Goal: Task Accomplishment & Management: Manage account settings

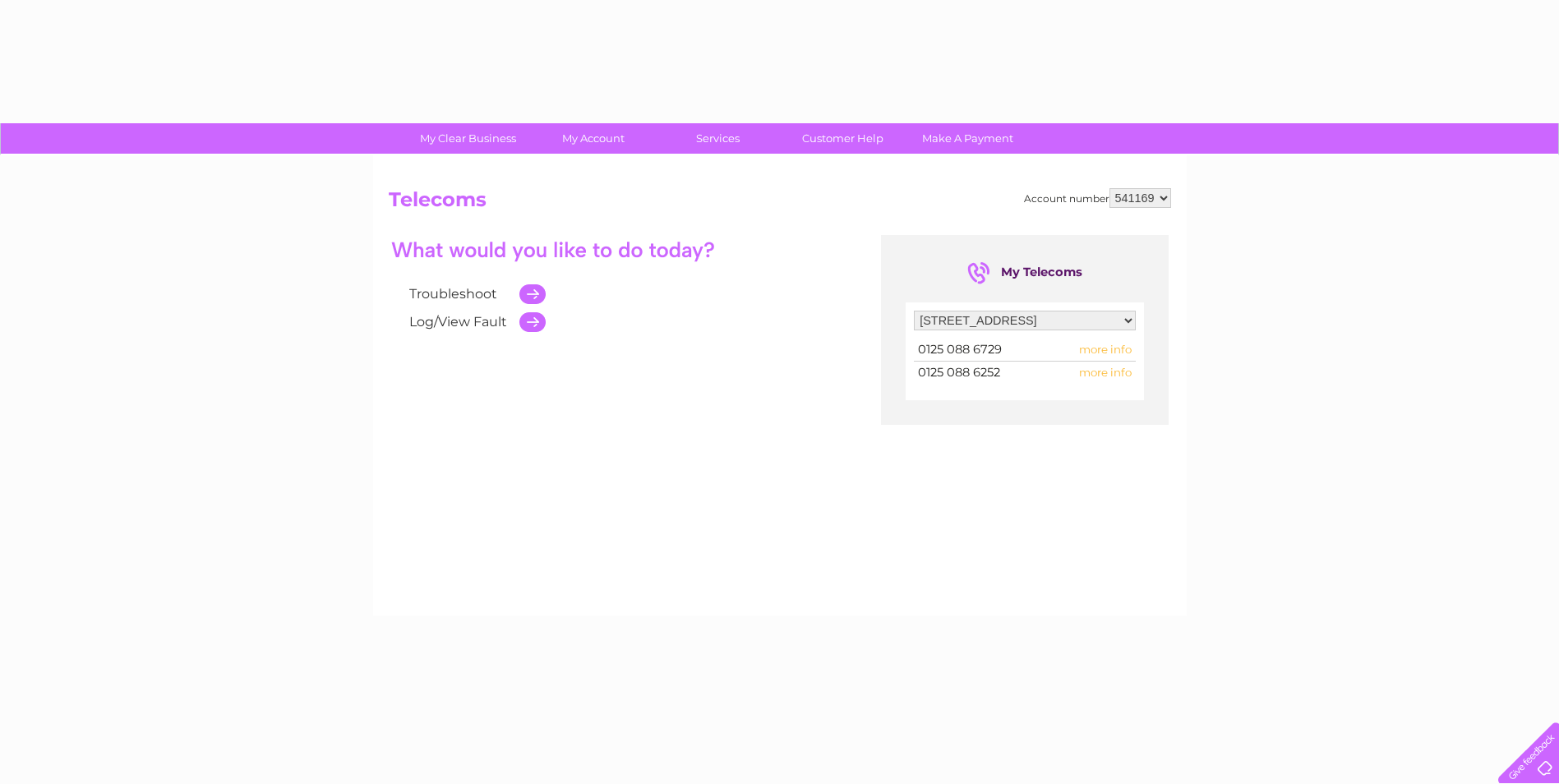
select select "1360035"
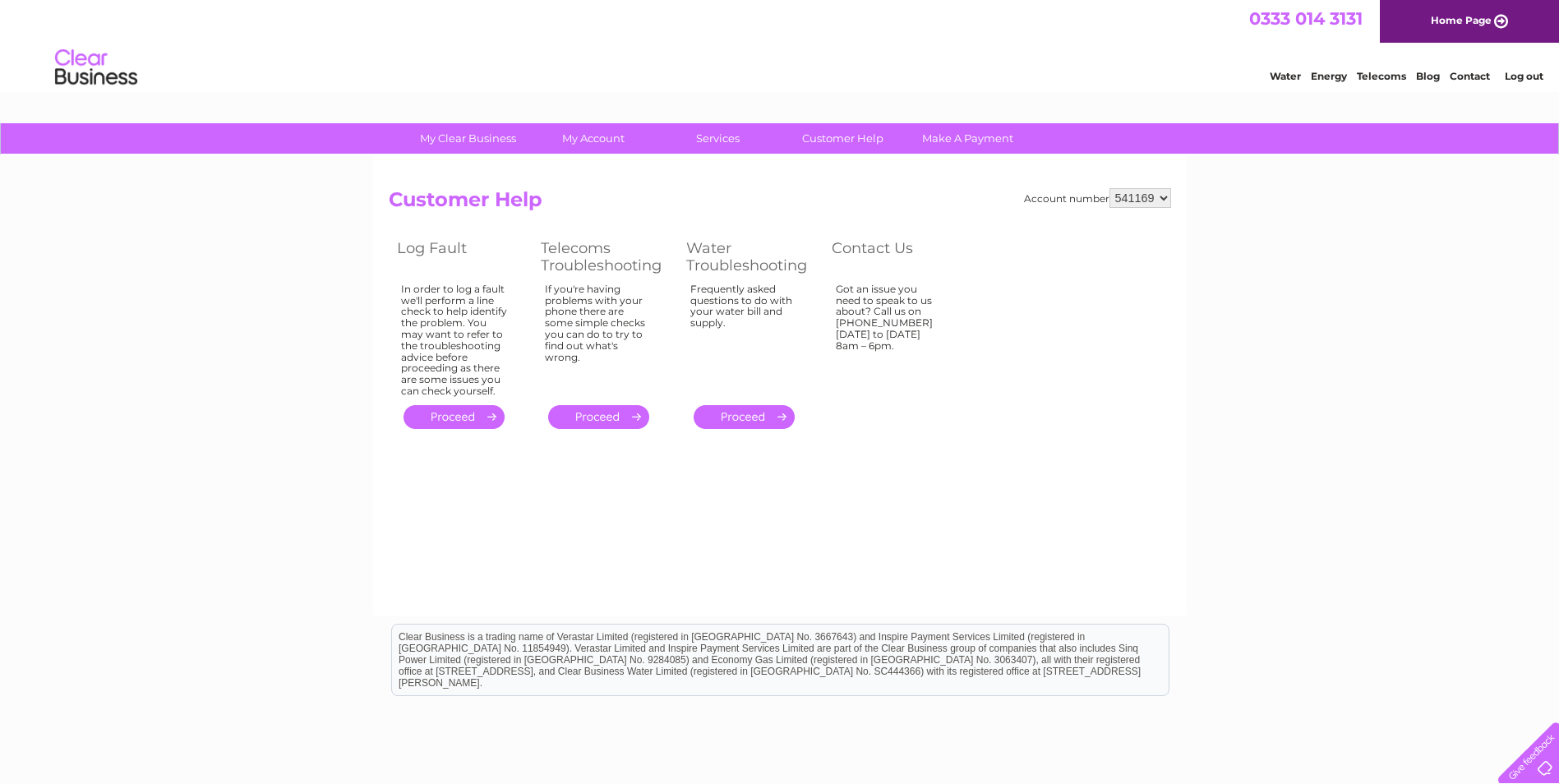
click at [1476, 76] on link "Contact" at bounding box center [1470, 76] width 40 height 12
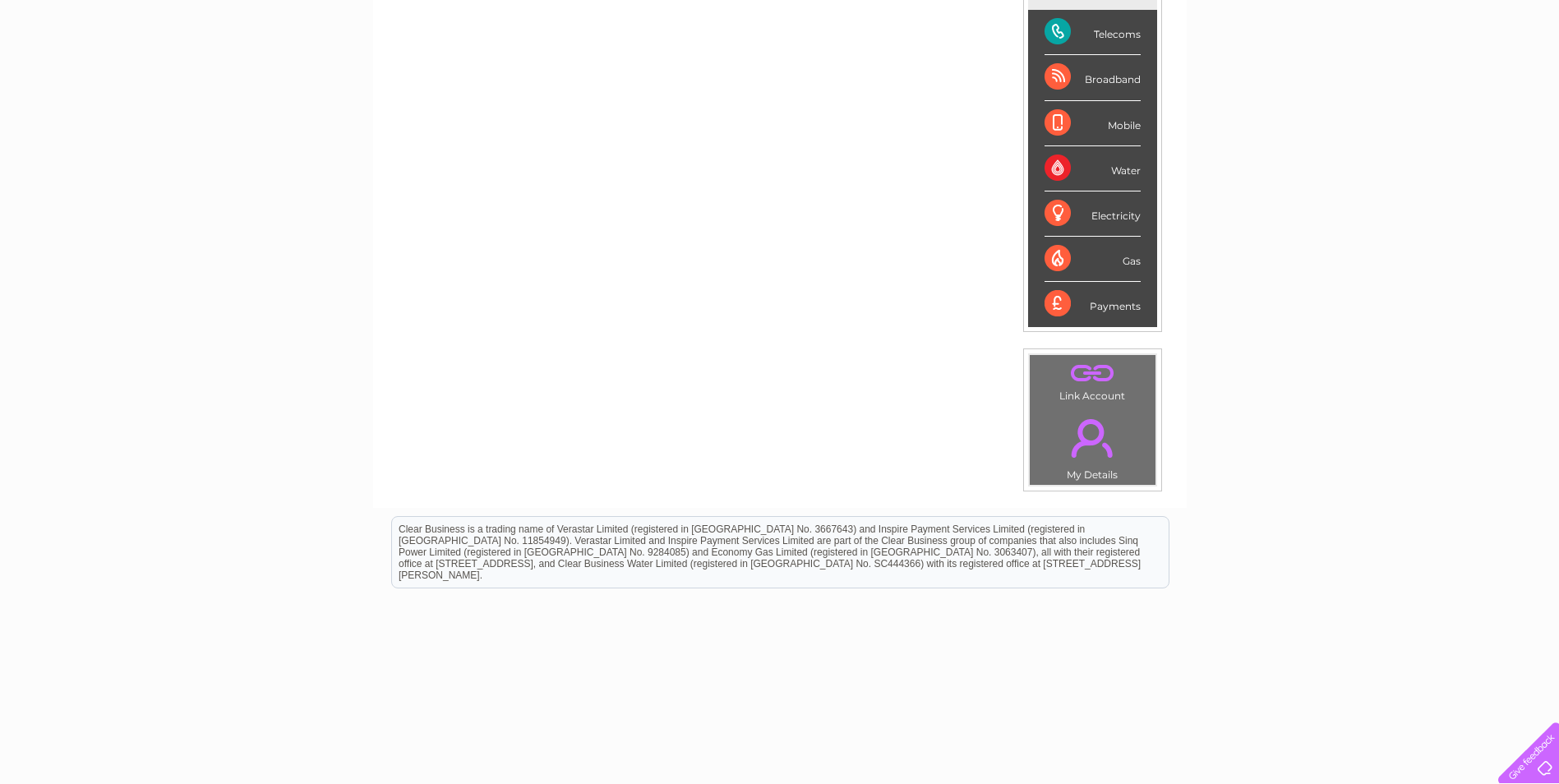
scroll to position [275, 0]
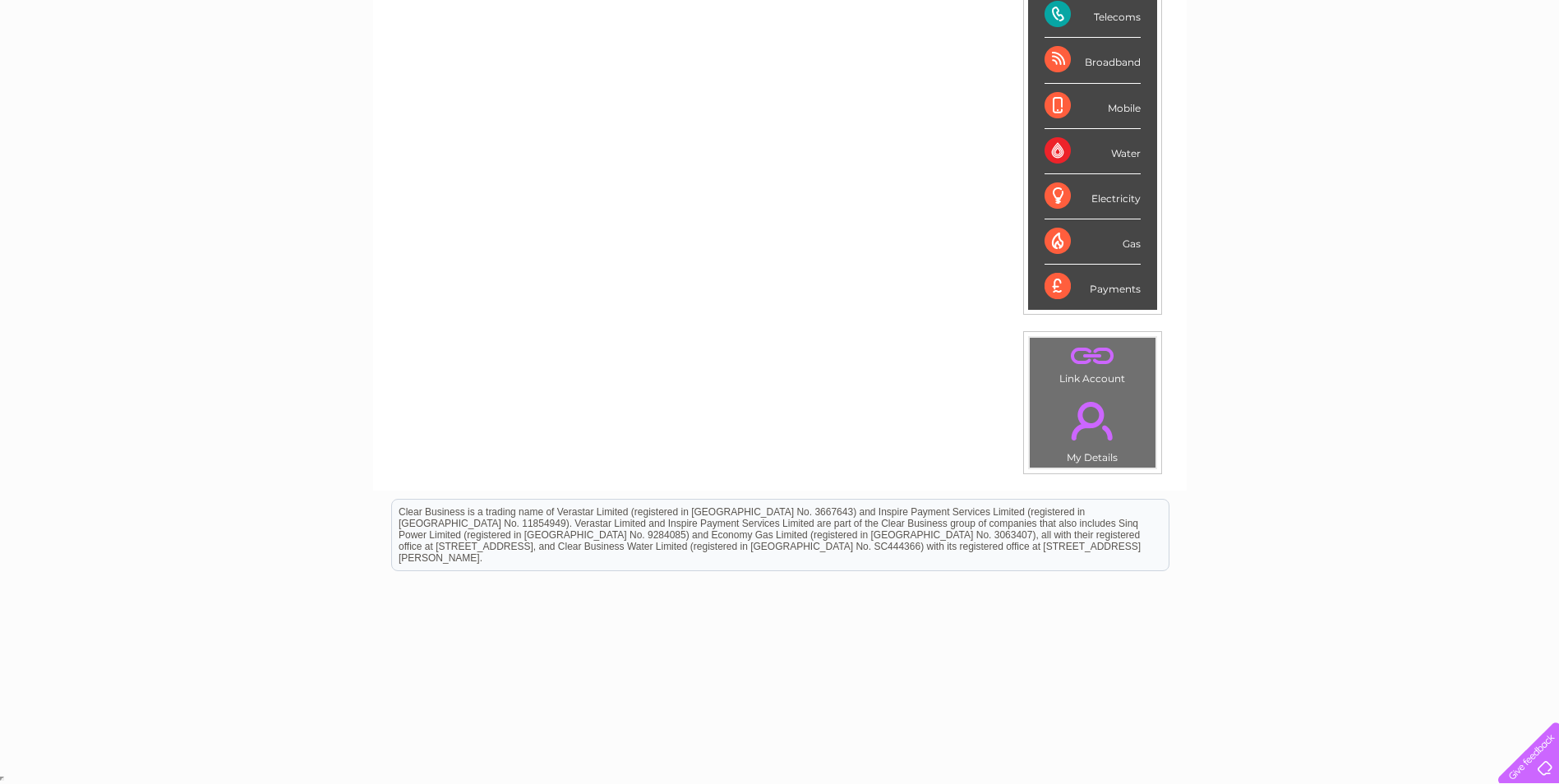
click at [1544, 761] on div at bounding box center [1525, 749] width 67 height 67
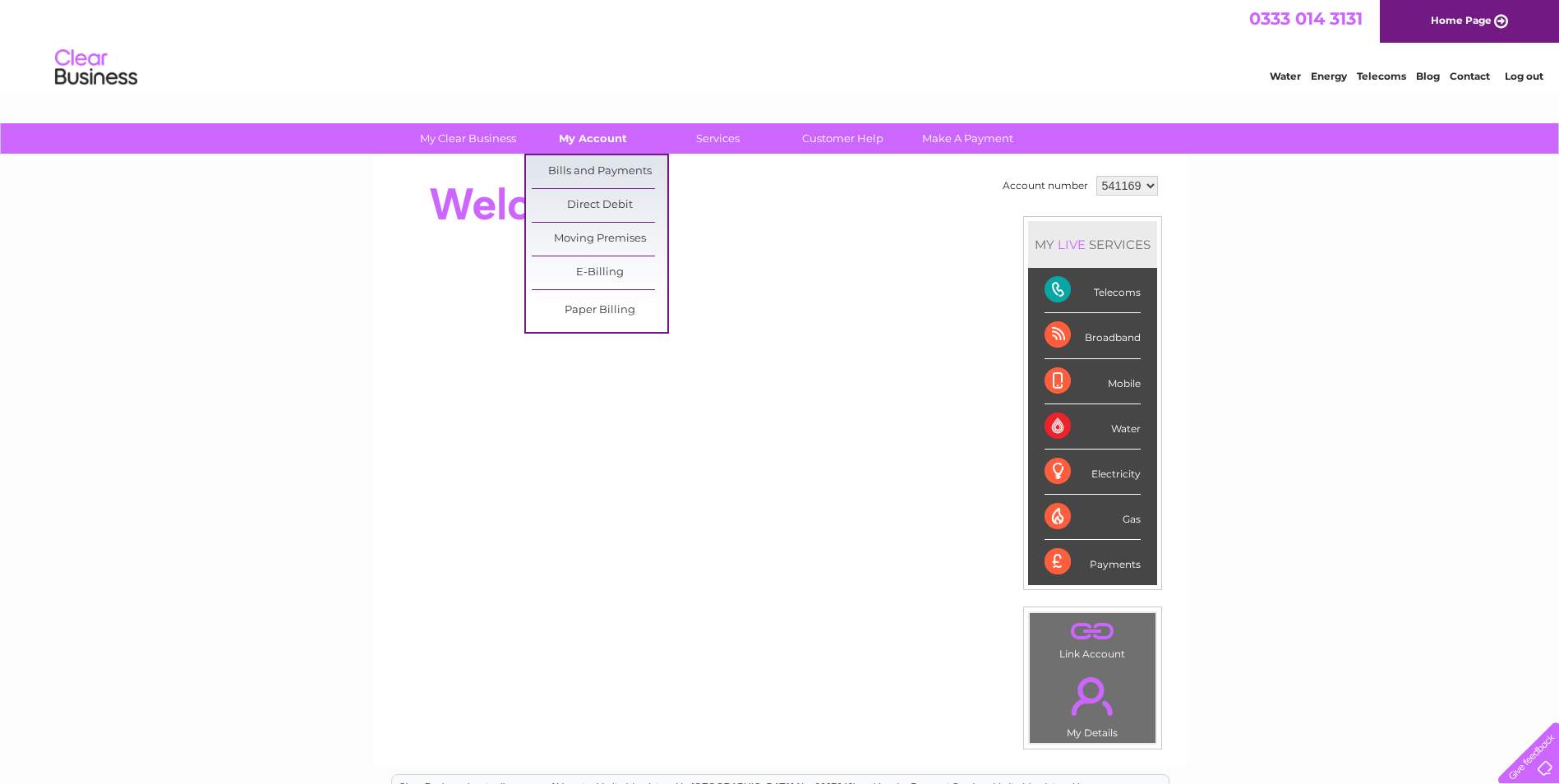
click at [577, 137] on link "My Account" at bounding box center [592, 138] width 136 height 31
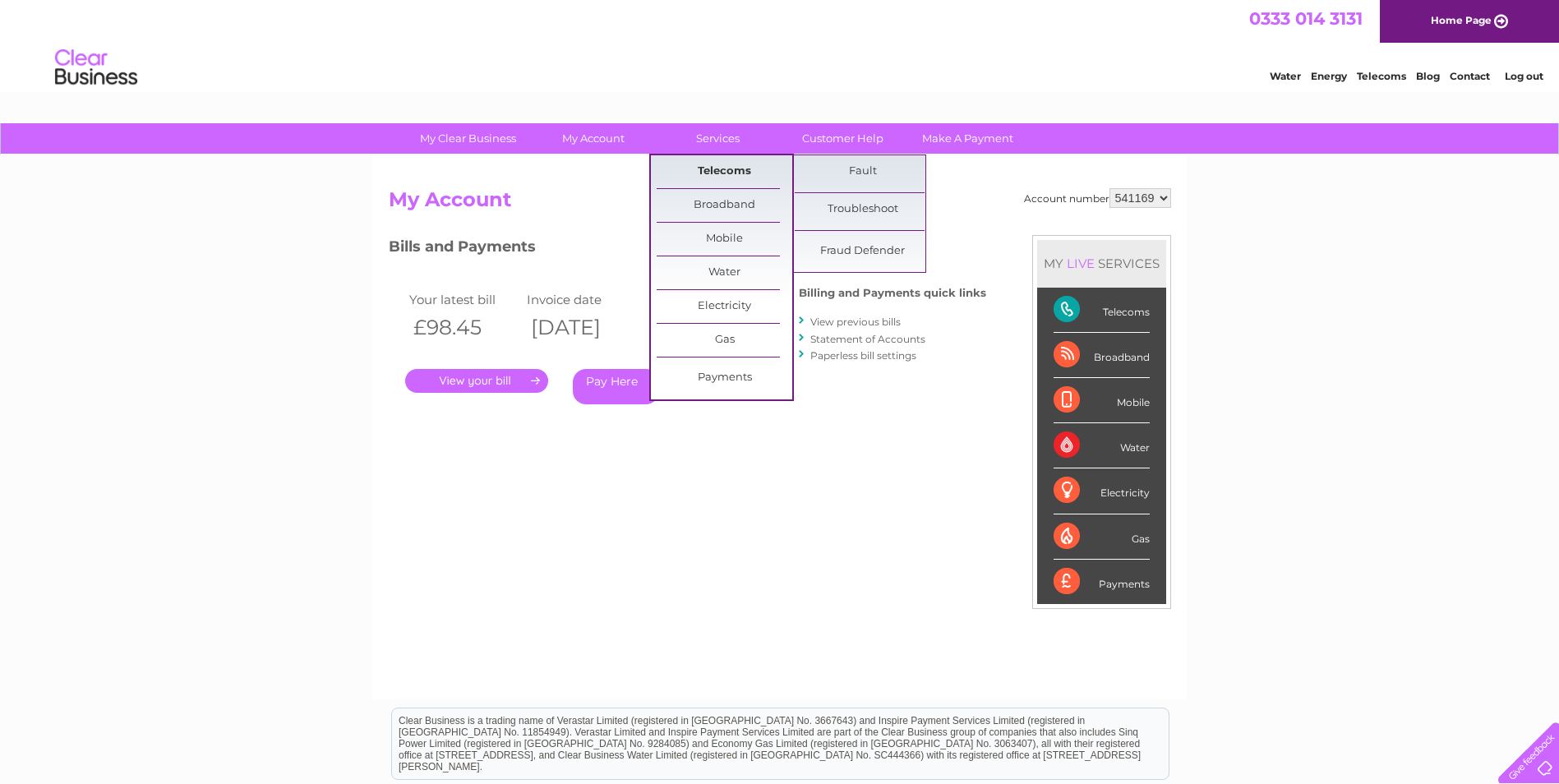
click at [727, 166] on link "Telecoms" at bounding box center [724, 172] width 136 height 33
click at [855, 168] on link "Fault" at bounding box center [862, 172] width 136 height 33
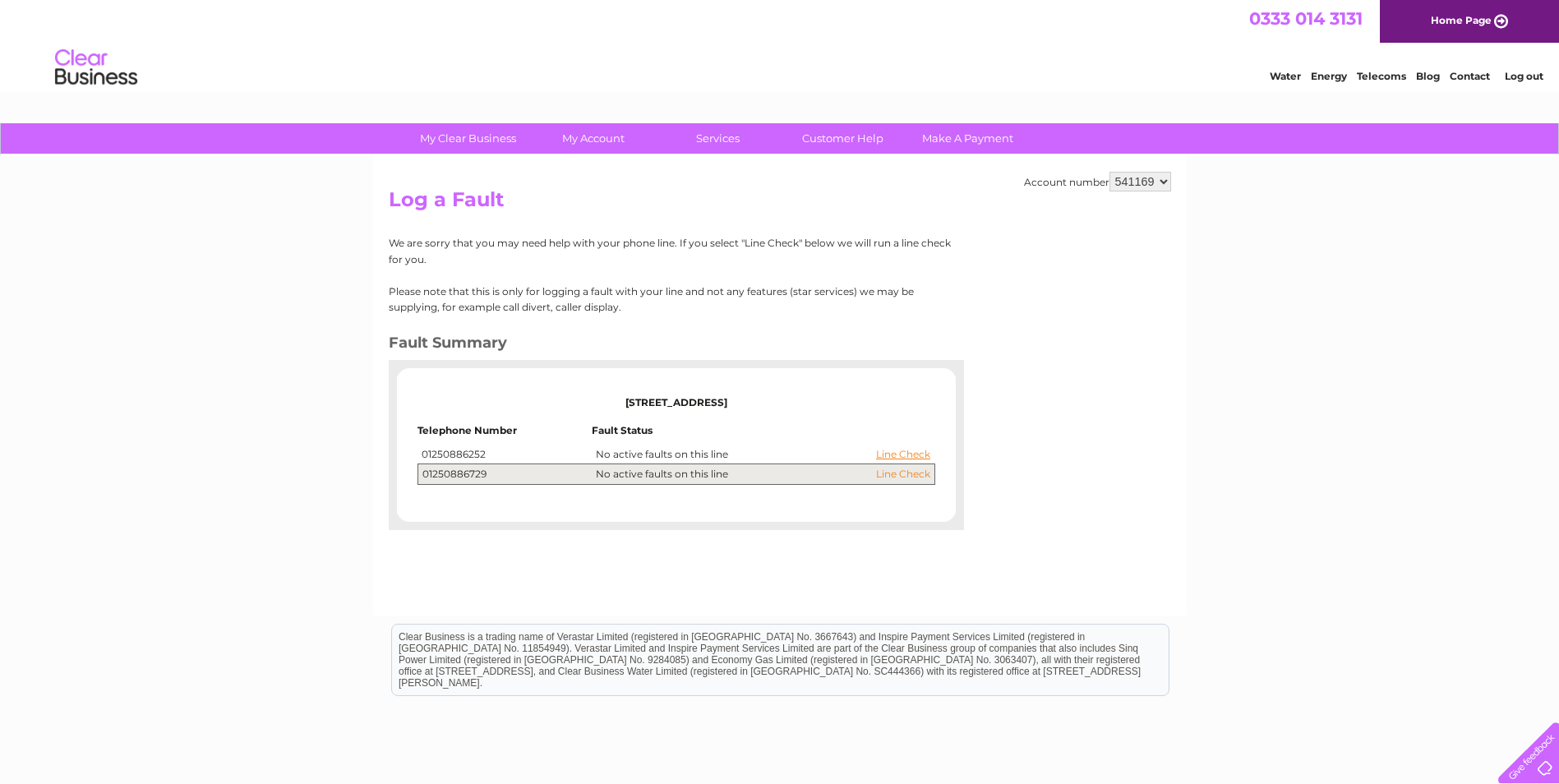
click at [904, 475] on link "Line Check" at bounding box center [904, 474] width 54 height 11
click at [899, 472] on link "Line Check" at bounding box center [904, 474] width 54 height 11
click at [885, 447] on td "Line Check No active faults on this line" at bounding box center [762, 454] width 343 height 20
click at [618, 454] on td "Line Check No active faults on this line" at bounding box center [762, 454] width 343 height 20
click at [441, 425] on td "Telephone Number" at bounding box center [504, 434] width 174 height 20
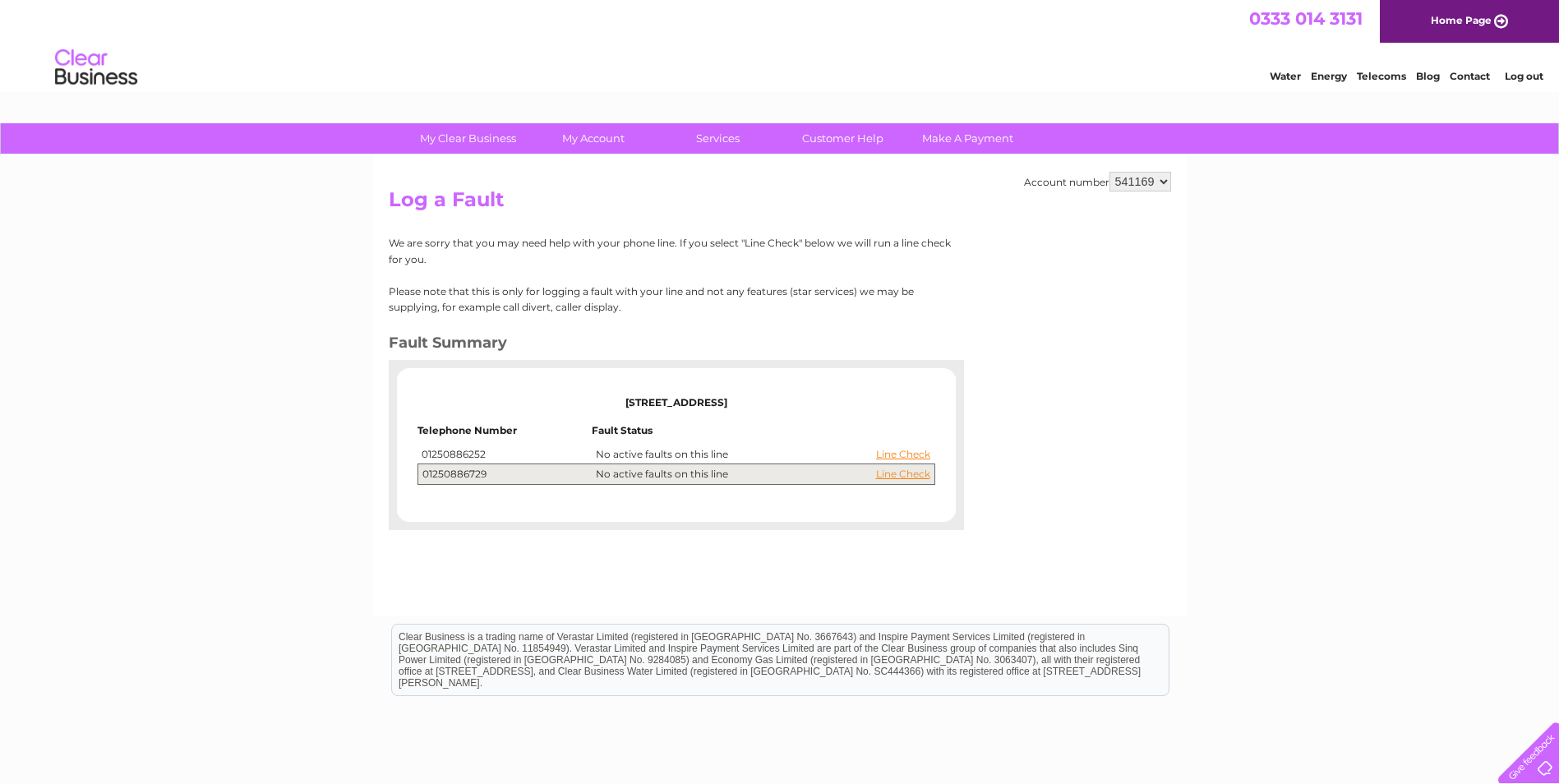
click at [492, 452] on td "01250886252" at bounding box center [504, 454] width 174 height 20
drag, startPoint x: 492, startPoint y: 452, endPoint x: 457, endPoint y: 456, distance: 35.2
click at [457, 456] on td "01250886252" at bounding box center [504, 454] width 174 height 20
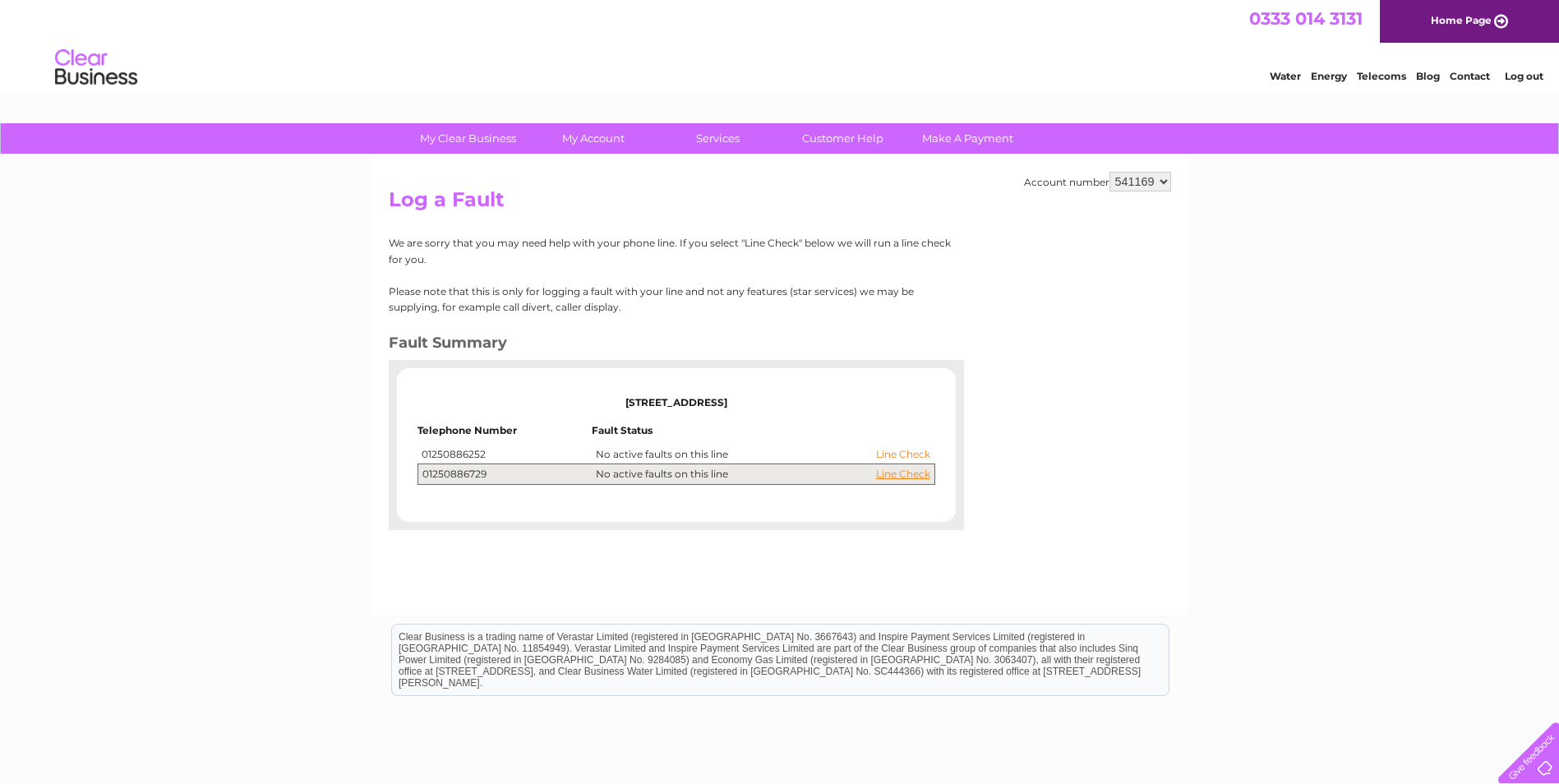
click at [901, 455] on link "Line Check" at bounding box center [904, 454] width 54 height 11
click at [895, 452] on link "Line Check" at bounding box center [904, 454] width 54 height 11
click at [889, 477] on link "Line Check" at bounding box center [904, 474] width 54 height 11
click at [888, 467] on td "Line Check No active faults on this line" at bounding box center [762, 474] width 343 height 20
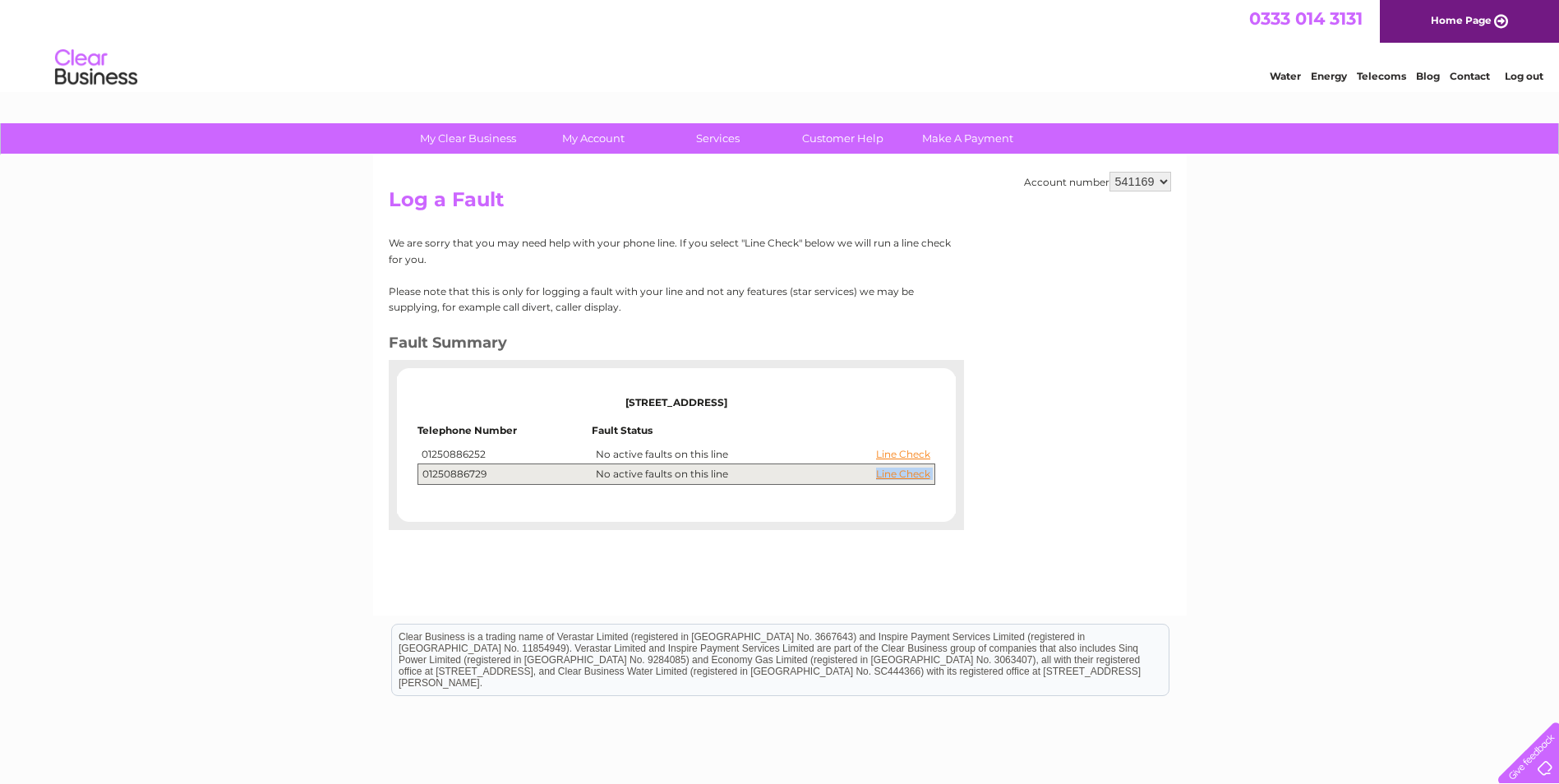
click at [888, 467] on td "Line Check No active faults on this line" at bounding box center [762, 474] width 343 height 20
drag, startPoint x: 888, startPoint y: 467, endPoint x: 901, endPoint y: 525, distance: 59.4
click at [901, 525] on div at bounding box center [677, 521] width 576 height 17
click at [683, 547] on div "Account number 541169 904596 Log a Fault We are sorry that you may need help wi…" at bounding box center [780, 385] width 814 height 460
click at [645, 467] on td "Line Check No active faults on this line" at bounding box center [762, 474] width 343 height 20
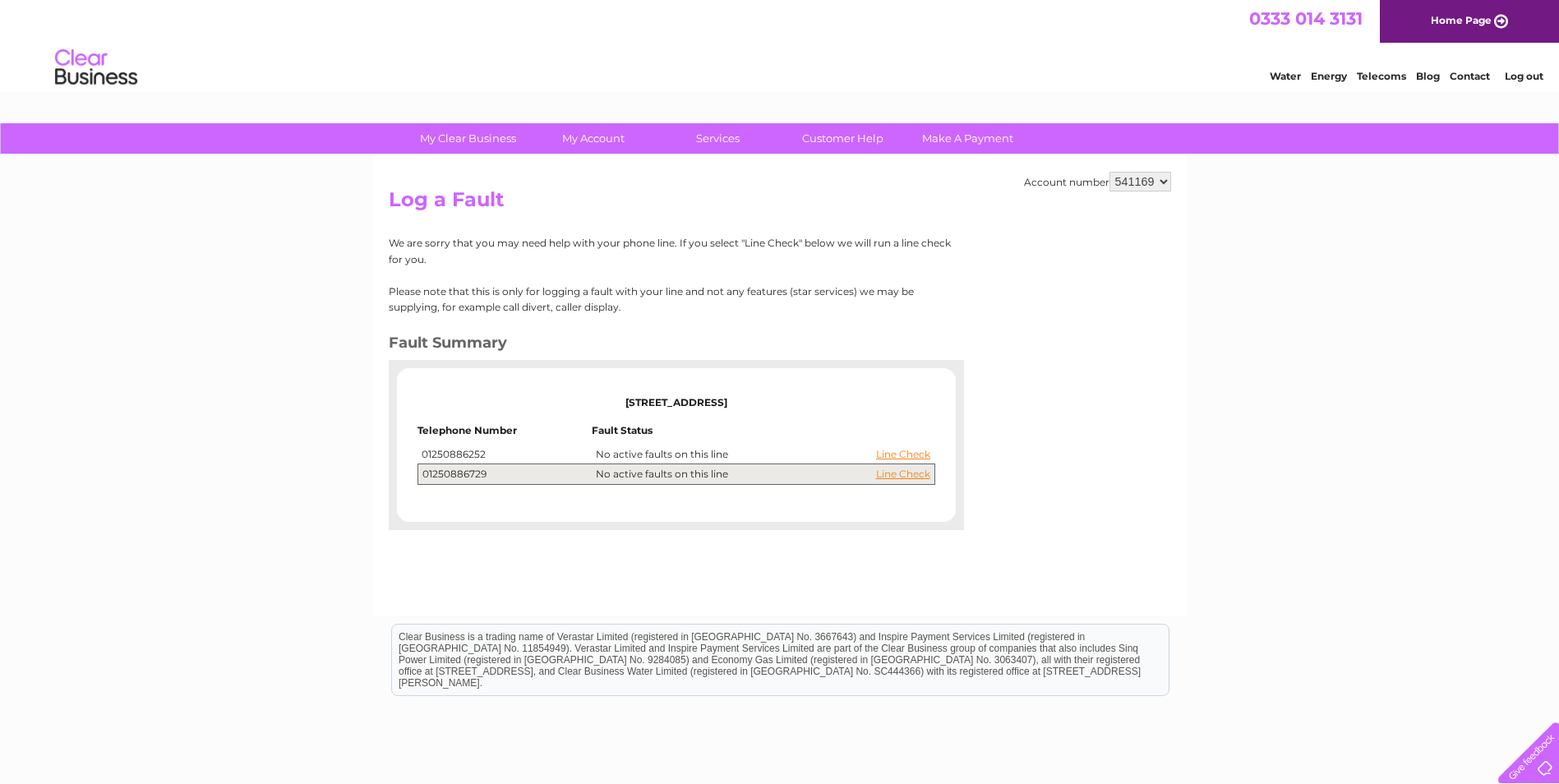
click at [655, 443] on td "Fault Status" at bounding box center [762, 434] width 343 height 20
click at [858, 135] on link "Customer Help" at bounding box center [843, 138] width 136 height 31
click at [858, 136] on link "Customer Help" at bounding box center [843, 138] width 136 height 31
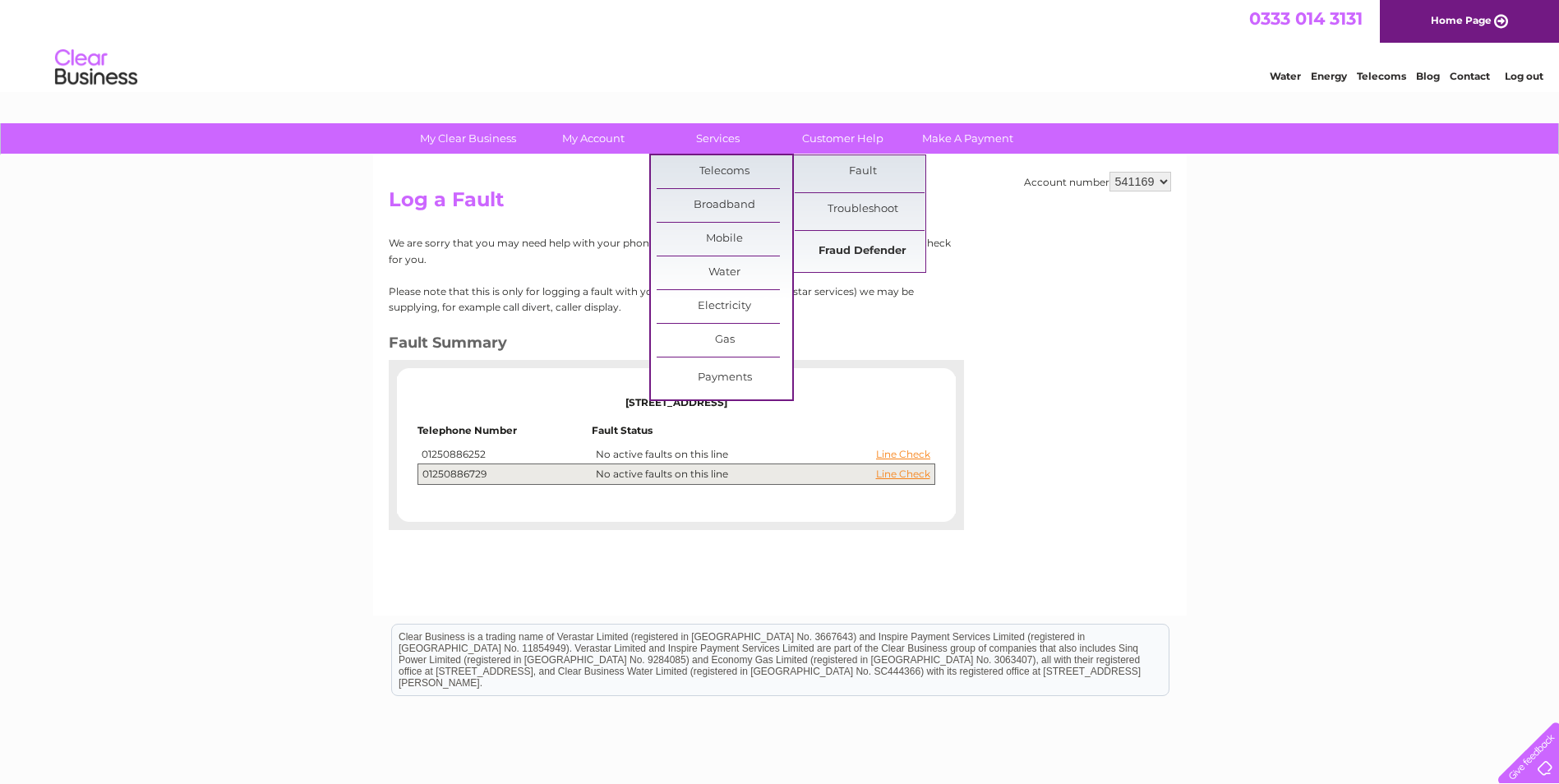
click at [868, 242] on link "Fraud Defender" at bounding box center [862, 251] width 136 height 33
click at [866, 254] on link "Fraud Defender" at bounding box center [862, 251] width 136 height 33
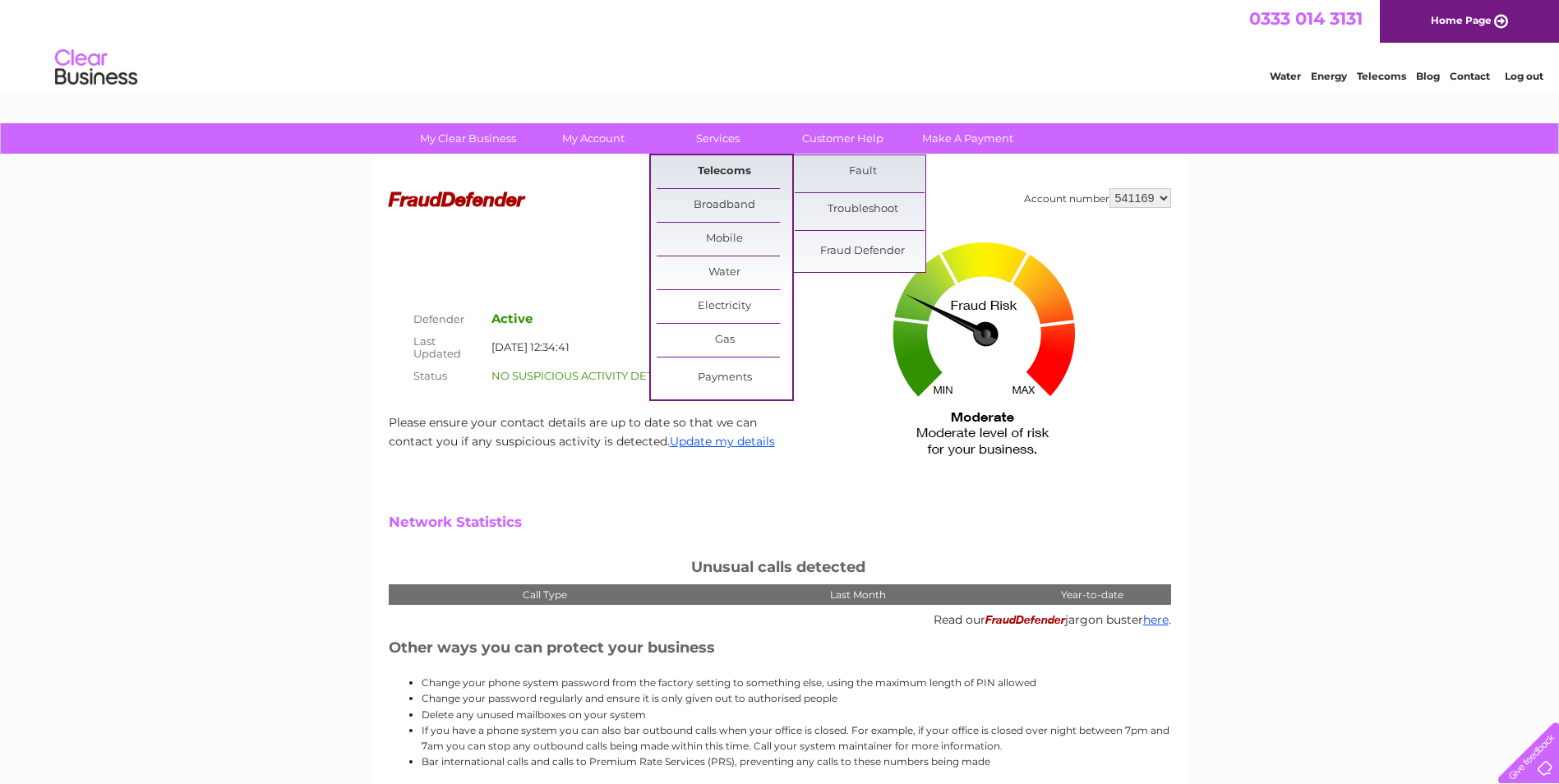
click at [725, 169] on link "Telecoms" at bounding box center [724, 172] width 136 height 33
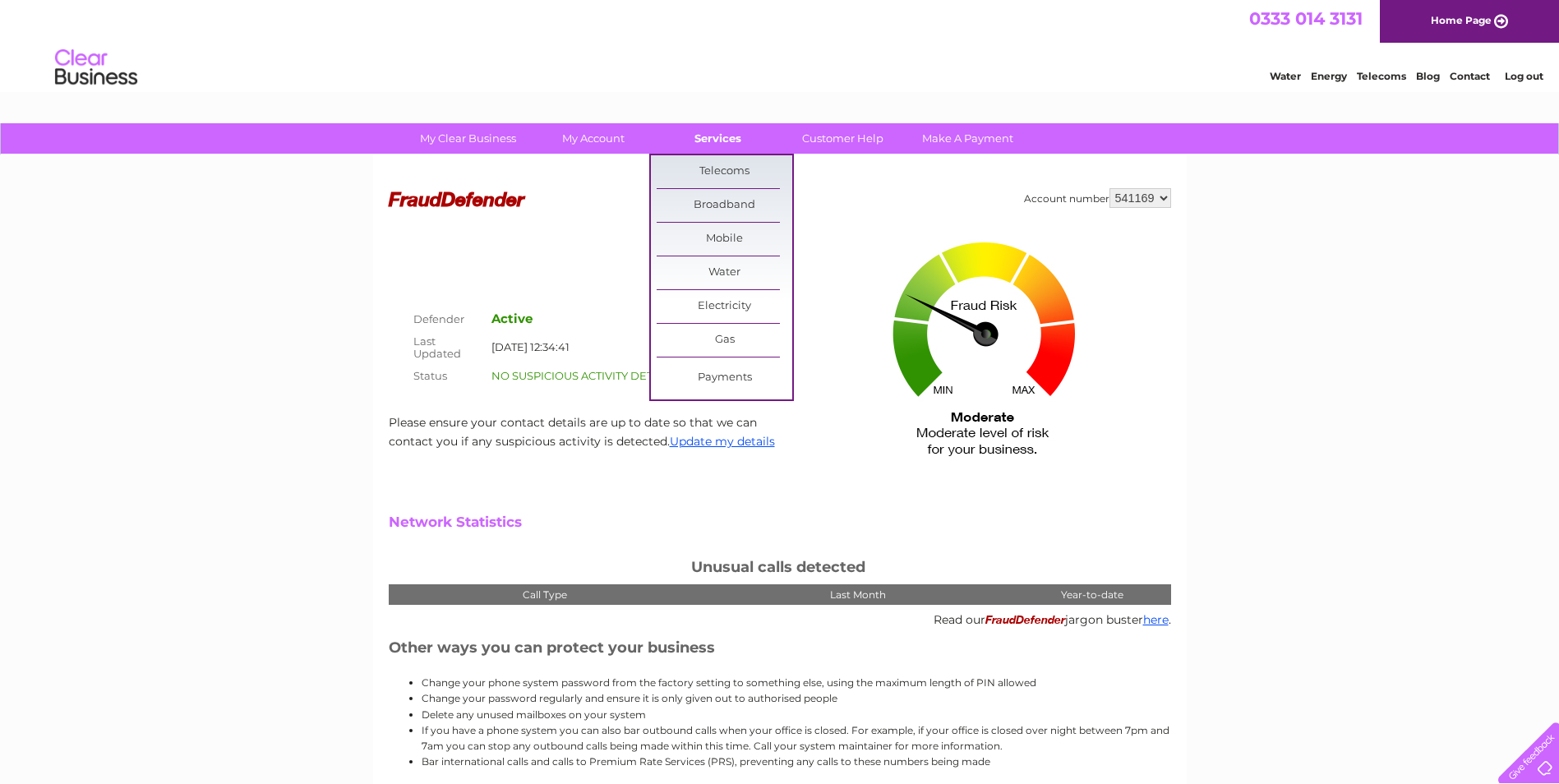
click at [719, 133] on link "Services" at bounding box center [718, 138] width 136 height 31
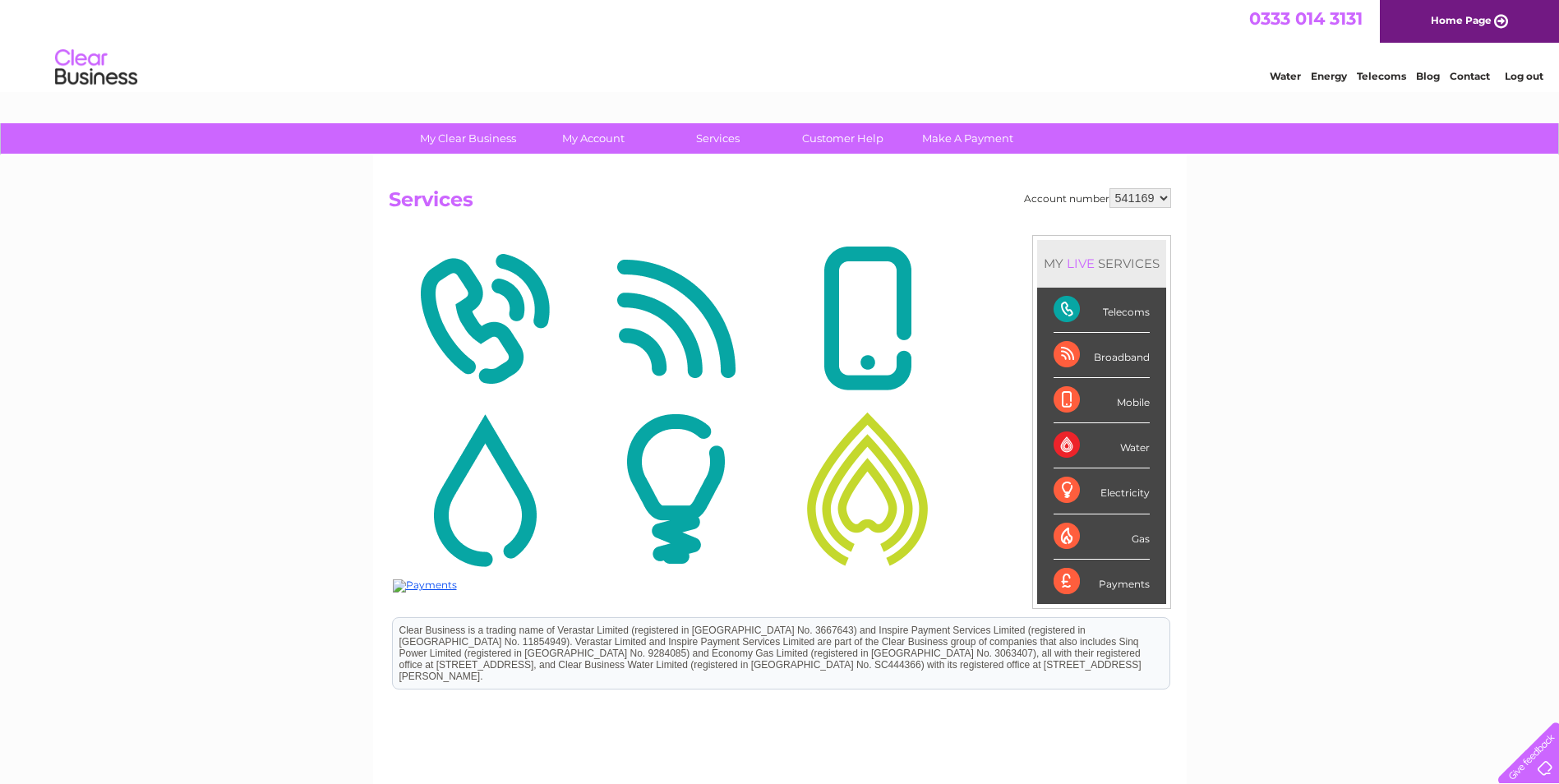
click at [1129, 311] on div "Telecoms" at bounding box center [1102, 310] width 96 height 46
click at [1065, 311] on div "Telecoms" at bounding box center [1102, 310] width 96 height 46
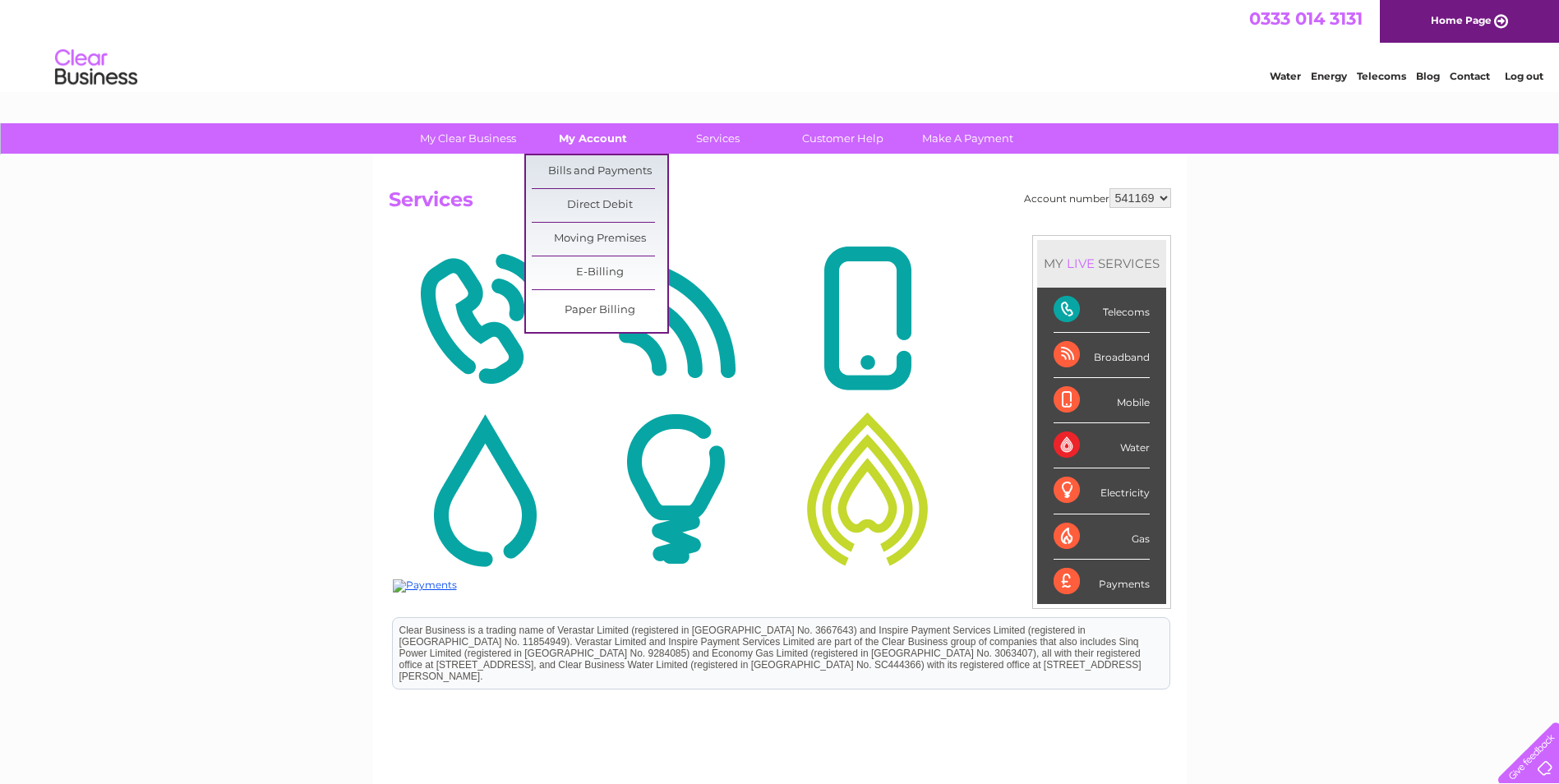
click at [589, 134] on link "My Account" at bounding box center [592, 138] width 136 height 31
